Goal: Task Accomplishment & Management: Manage account settings

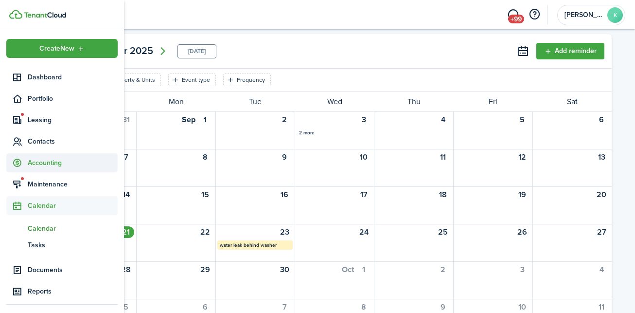
click at [41, 165] on span "Accounting" at bounding box center [73, 163] width 90 height 10
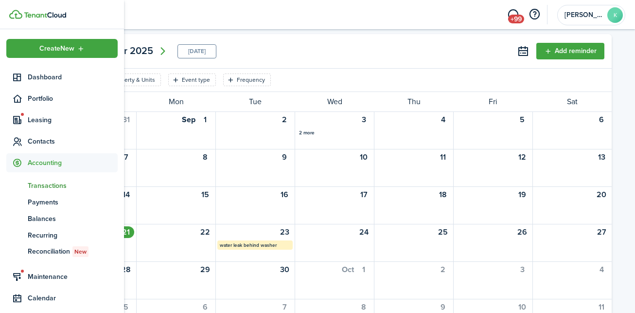
click at [44, 183] on span "Transactions" at bounding box center [73, 185] width 90 height 10
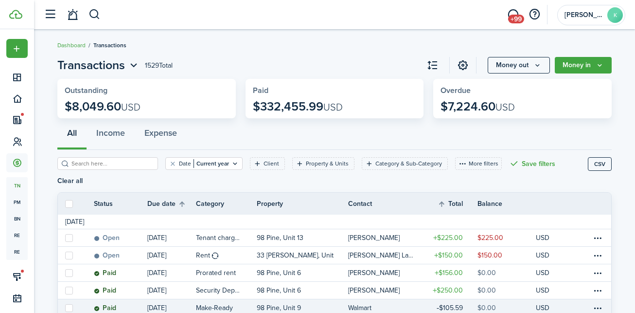
click at [549, 299] on link "USD" at bounding box center [549, 307] width 27 height 17
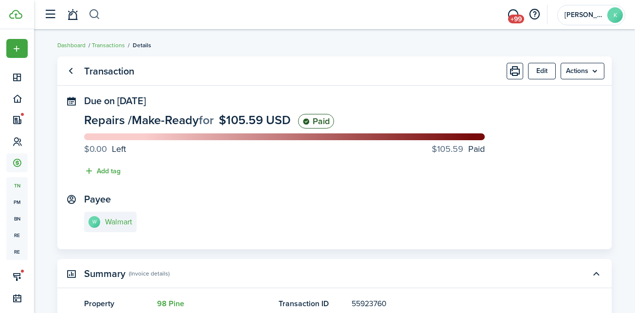
click at [98, 12] on button "button" at bounding box center [95, 14] width 12 height 17
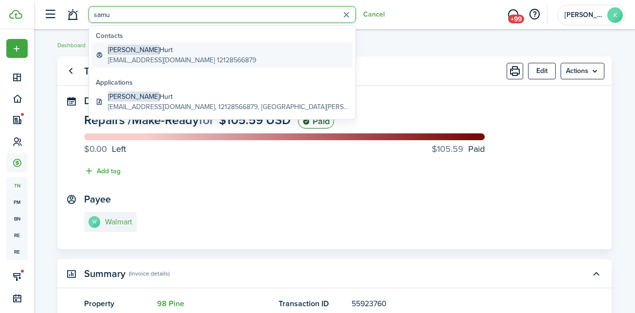
type input "samu"
click at [161, 61] on global-search-item-description "[EMAIL_ADDRESS][DOMAIN_NAME] 12128566879" at bounding box center [182, 60] width 148 height 10
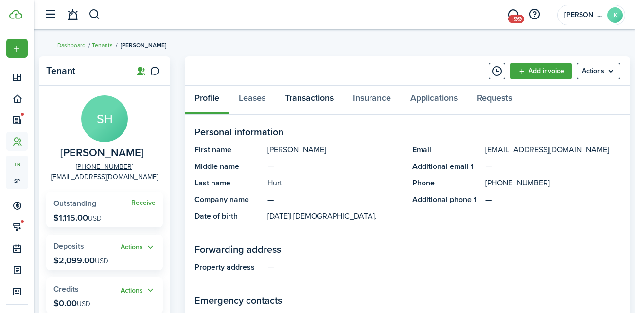
click at [292, 95] on link "Transactions" at bounding box center [309, 100] width 68 height 29
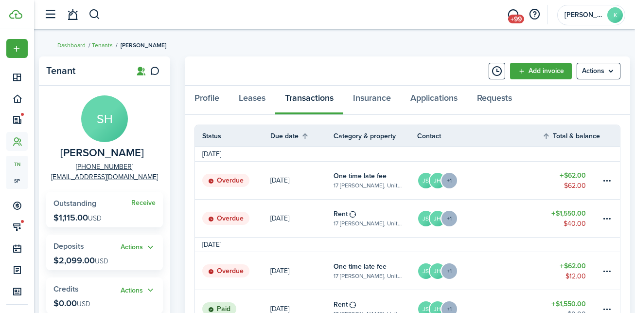
click at [521, 221] on link "JS JH +1" at bounding box center [479, 217] width 125 height 37
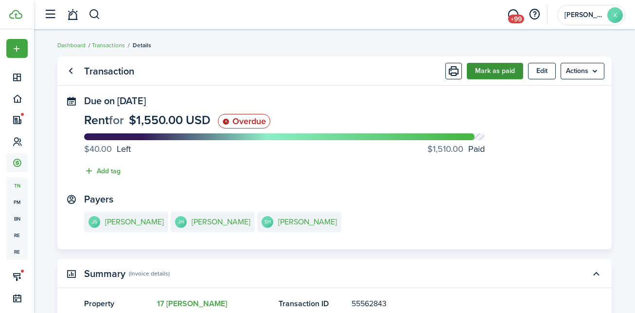
click at [499, 69] on button "Mark as paid" at bounding box center [495, 71] width 56 height 17
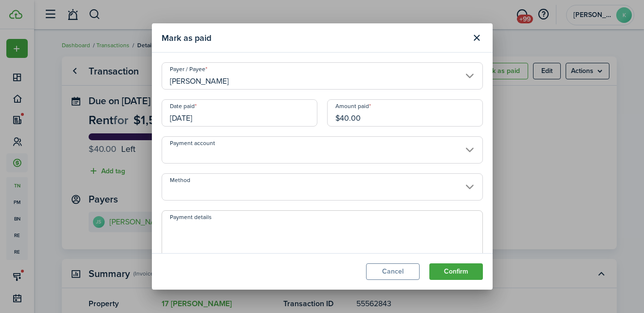
click at [335, 186] on input "Method" at bounding box center [322, 186] width 321 height 27
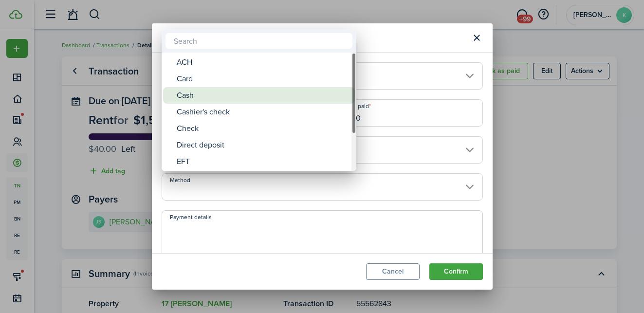
click at [254, 100] on div "Cash" at bounding box center [263, 95] width 172 height 17
type input "Cash"
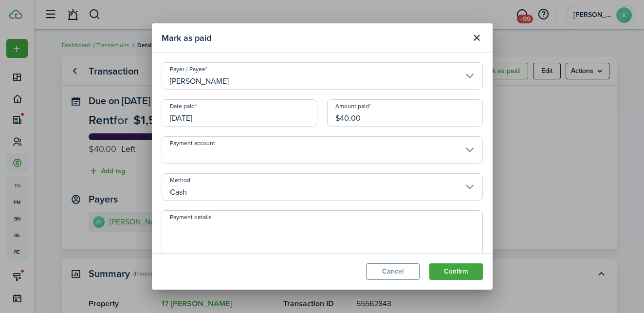
click at [232, 115] on input "[DATE]" at bounding box center [240, 112] width 156 height 27
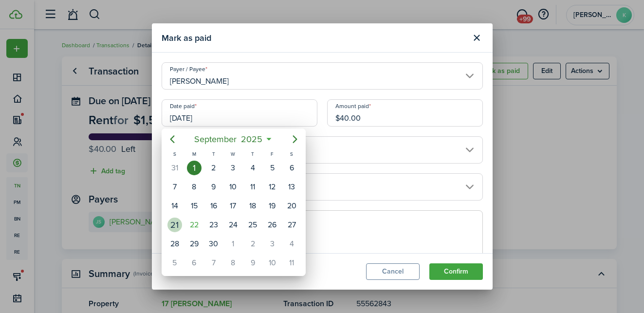
click at [168, 230] on div "21" at bounding box center [174, 225] width 19 height 18
type input "[DATE]"
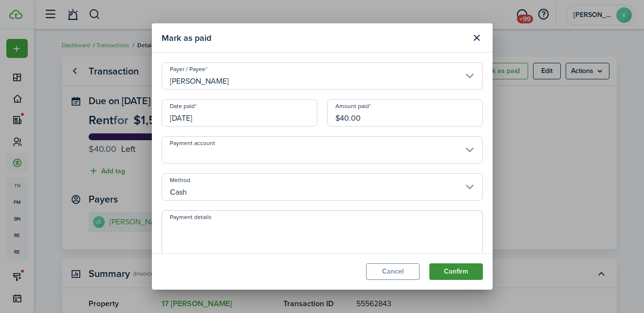
click at [448, 264] on button "Confirm" at bounding box center [456, 271] width 54 height 17
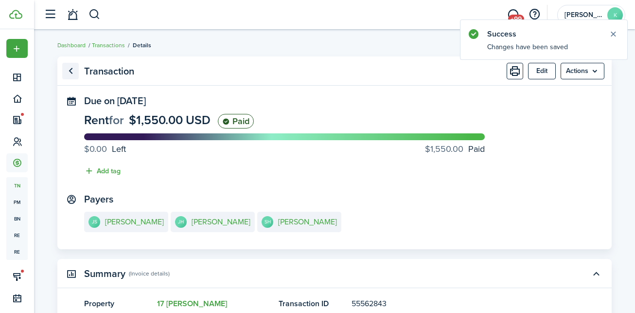
click at [69, 69] on link "Go back" at bounding box center [70, 71] width 17 height 17
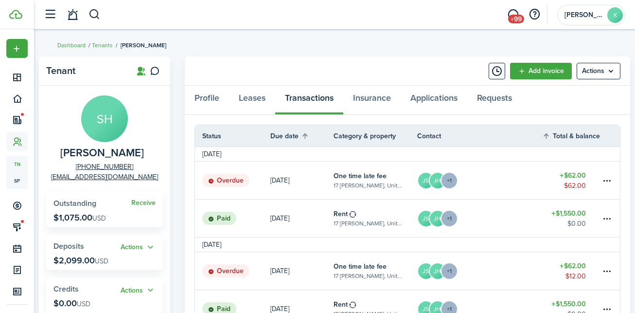
click at [527, 181] on link "JS JH +1" at bounding box center [479, 180] width 125 height 37
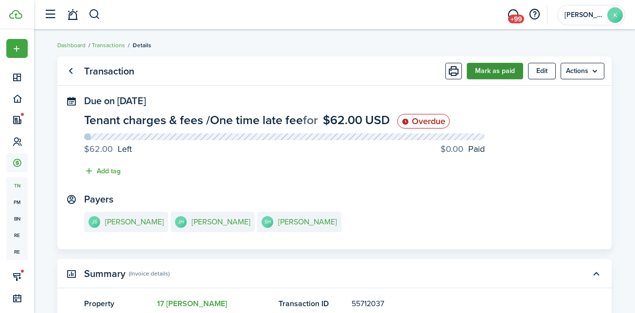
click at [489, 71] on button "Mark as paid" at bounding box center [495, 71] width 56 height 17
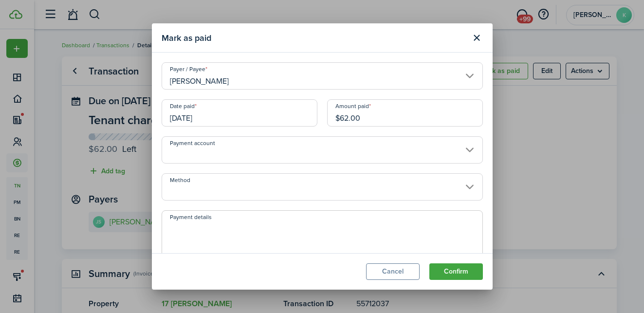
click at [284, 108] on input "[DATE]" at bounding box center [240, 112] width 156 height 27
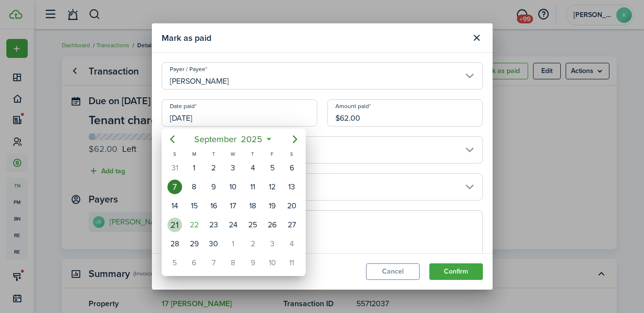
click at [177, 222] on div "21" at bounding box center [174, 224] width 15 height 15
type input "[DATE]"
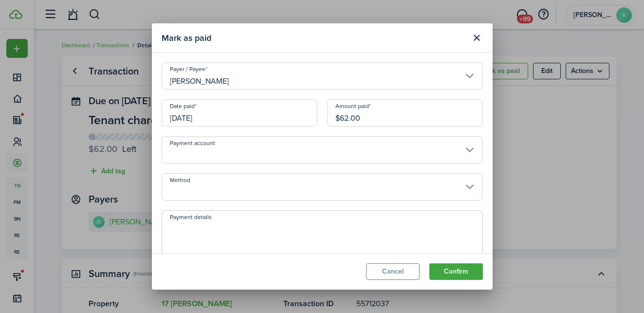
click at [223, 181] on input "Method" at bounding box center [322, 186] width 321 height 27
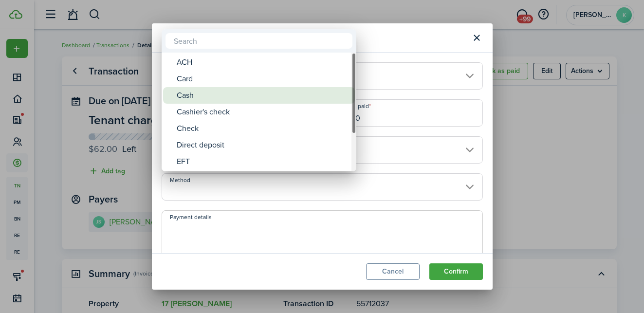
click at [219, 98] on div "Cash" at bounding box center [263, 95] width 172 height 17
type input "Cash"
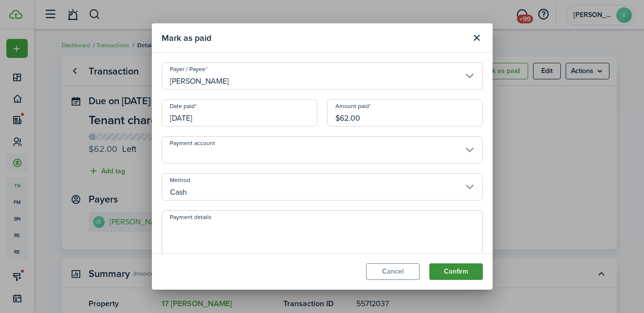
click at [452, 279] on button "Confirm" at bounding box center [456, 271] width 54 height 17
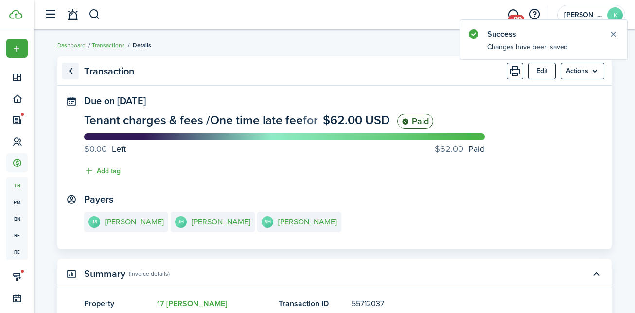
click at [72, 70] on link "Go back" at bounding box center [70, 71] width 17 height 17
